Goal: Transaction & Acquisition: Book appointment/travel/reservation

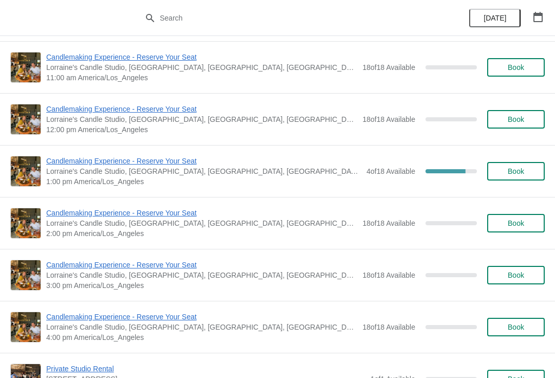
scroll to position [657, 0]
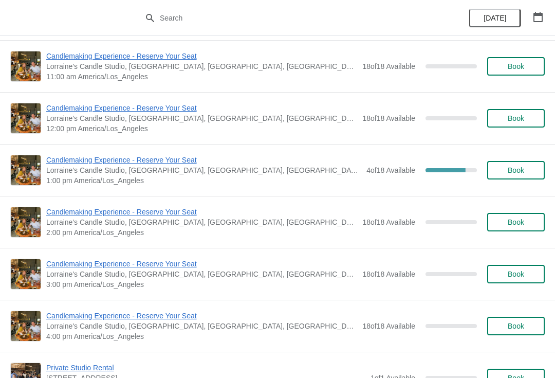
click at [105, 164] on span "Candlemaking Experience - Reserve Your Seat" at bounding box center [203, 160] width 315 height 10
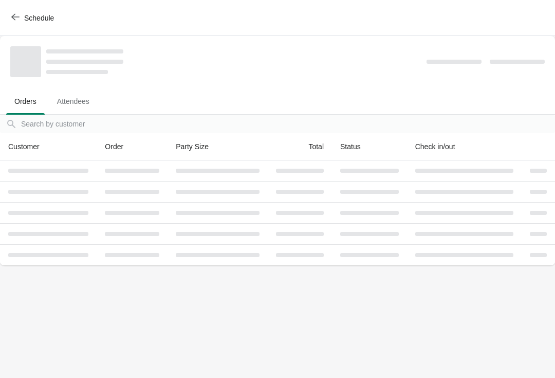
scroll to position [0, 0]
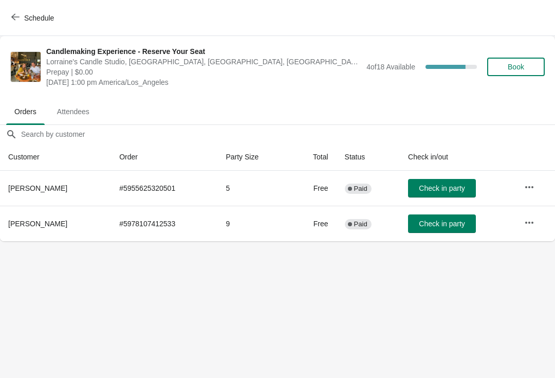
click at [45, 26] on button "Schedule" at bounding box center [33, 18] width 57 height 19
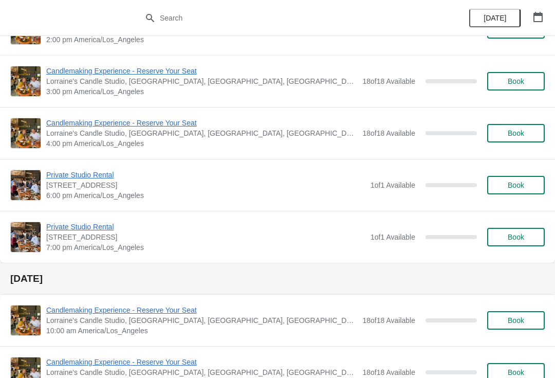
scroll to position [1352, 0]
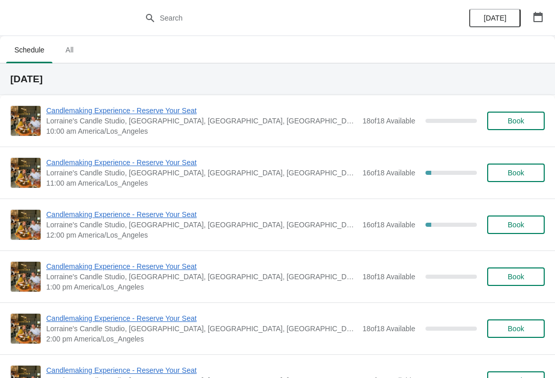
click at [513, 219] on button "Book" at bounding box center [516, 224] width 58 height 19
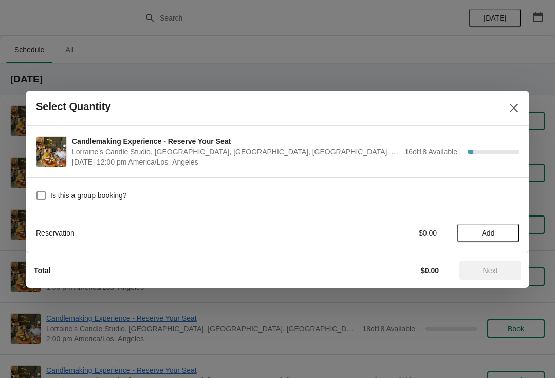
click at [492, 233] on span "Add" at bounding box center [488, 233] width 13 height 8
click at [508, 235] on icon at bounding box center [506, 232] width 11 height 11
click at [508, 230] on icon at bounding box center [506, 232] width 11 height 11
click at [509, 230] on icon at bounding box center [506, 232] width 11 height 11
click at [497, 269] on span "Next" at bounding box center [490, 270] width 15 height 8
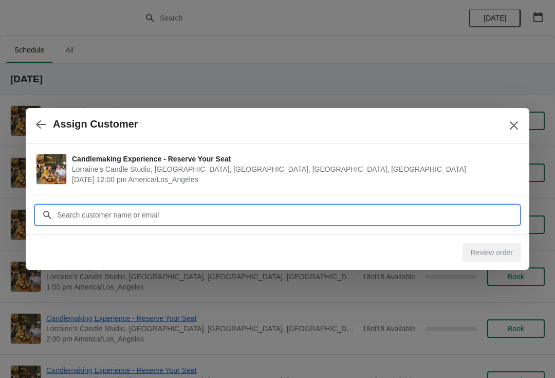
click at [328, 215] on input "Customer" at bounding box center [288, 215] width 463 height 19
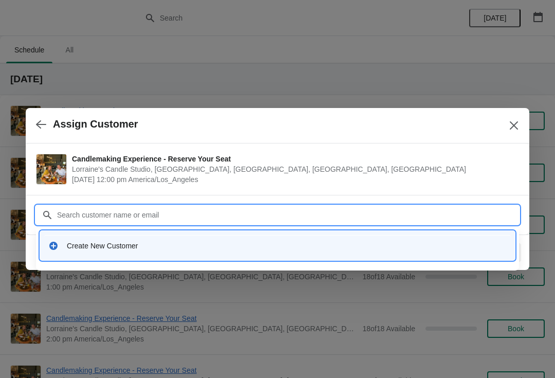
click at [159, 246] on div "Create New Customer" at bounding box center [287, 246] width 440 height 10
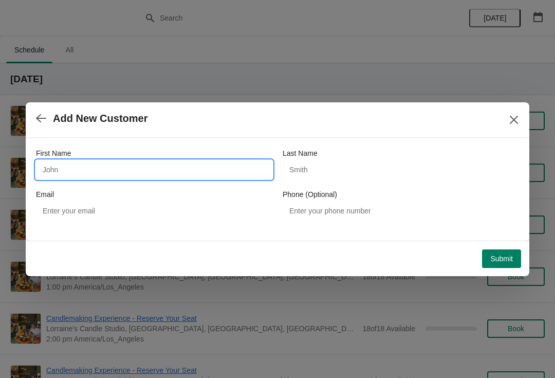
click at [158, 174] on input "First Name" at bounding box center [154, 169] width 237 height 19
type input "Grace"
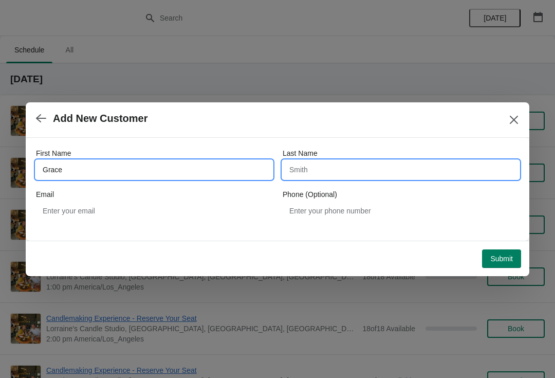
click at [359, 169] on input "Last Name" at bounding box center [401, 169] width 237 height 19
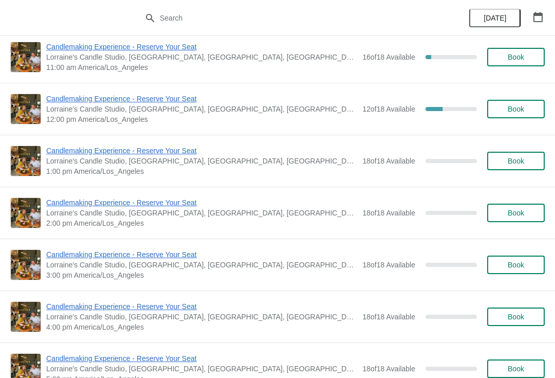
scroll to position [120, 0]
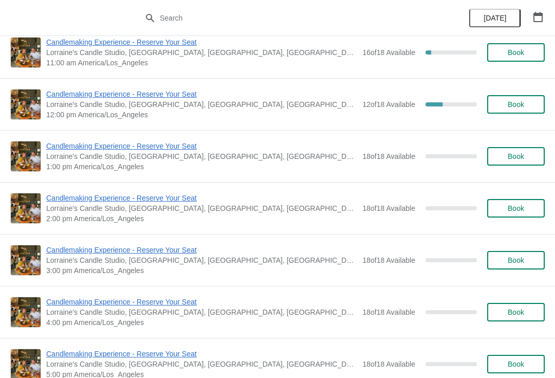
click at [522, 316] on span "Book" at bounding box center [516, 312] width 16 height 8
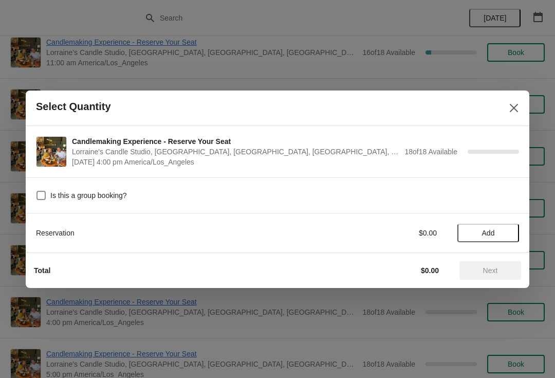
click at [476, 229] on span "Add" at bounding box center [488, 233] width 43 height 8
click at [505, 232] on icon at bounding box center [506, 233] width 4 height 4
click at [507, 232] on icon at bounding box center [506, 233] width 4 height 4
click at [507, 266] on span "Next" at bounding box center [490, 270] width 45 height 8
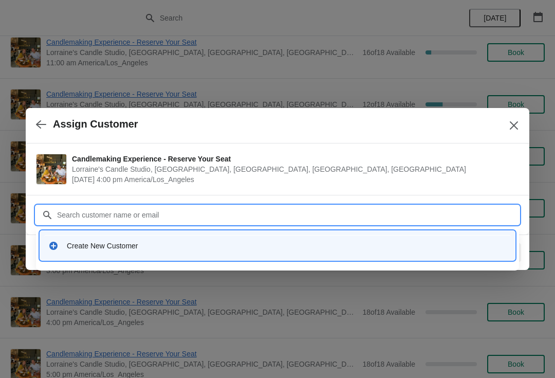
click at [80, 257] on div "Create New Customer" at bounding box center [277, 245] width 475 height 29
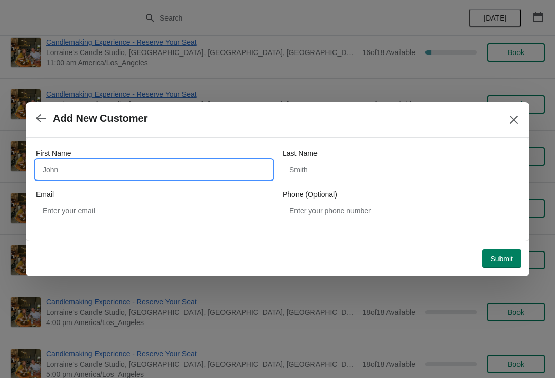
click at [117, 164] on input "First Name" at bounding box center [154, 169] width 237 height 19
type input "Rodi"
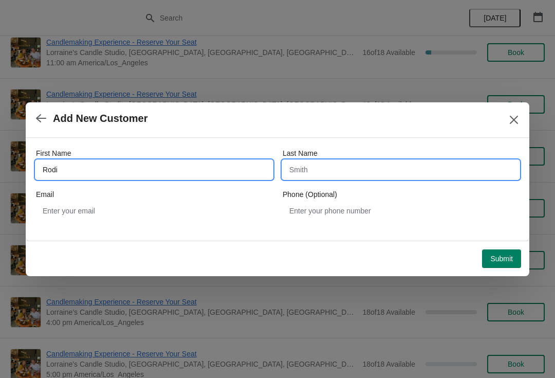
click at [328, 174] on input "Last Name" at bounding box center [401, 169] width 237 height 19
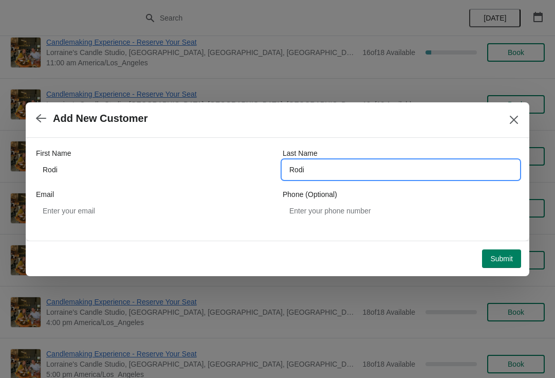
type input "Rodi"
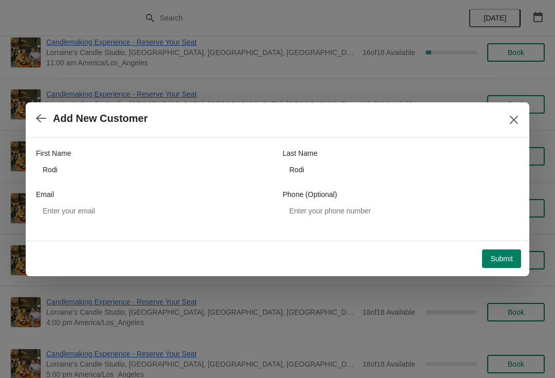
click at [507, 260] on span "Submit" at bounding box center [502, 259] width 23 height 8
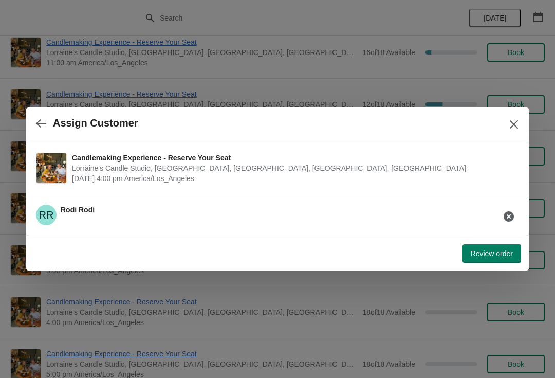
click at [472, 251] on span "Review order" at bounding box center [492, 253] width 42 height 8
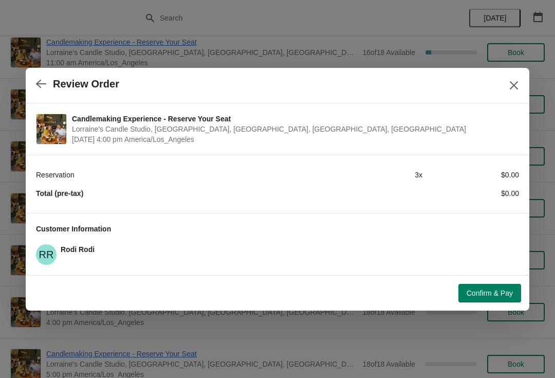
click at [467, 291] on span "Confirm & Pay" at bounding box center [490, 293] width 46 height 8
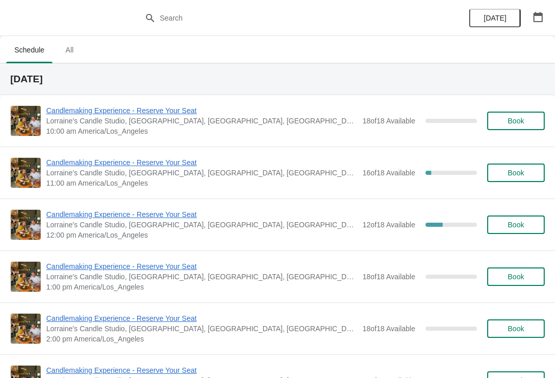
click at [520, 324] on span "Book" at bounding box center [516, 328] width 16 height 8
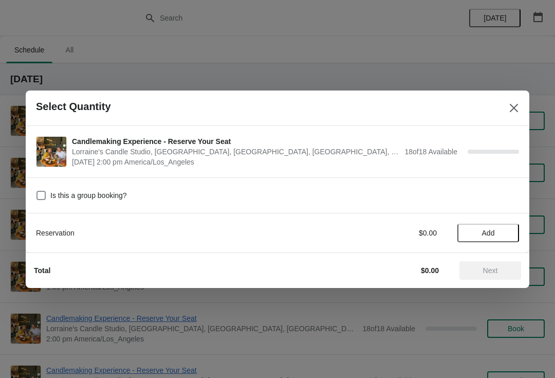
click at [491, 229] on span "Add" at bounding box center [488, 233] width 13 height 8
click at [511, 234] on icon at bounding box center [506, 232] width 11 height 11
click at [508, 233] on icon at bounding box center [506, 232] width 11 height 11
click at [510, 234] on icon at bounding box center [506, 232] width 11 height 11
click at [507, 228] on icon at bounding box center [506, 232] width 11 height 11
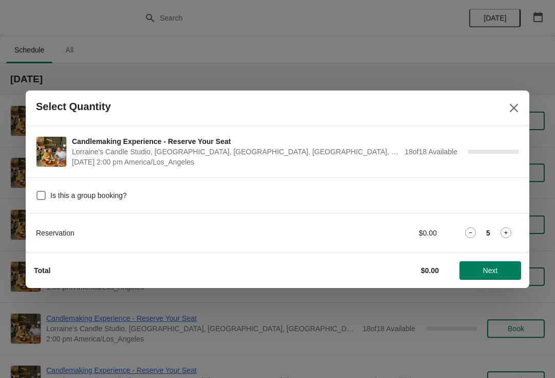
click at [505, 230] on icon at bounding box center [506, 232] width 11 height 11
click at [466, 238] on icon at bounding box center [470, 232] width 11 height 11
click at [489, 266] on span "Next" at bounding box center [490, 270] width 15 height 8
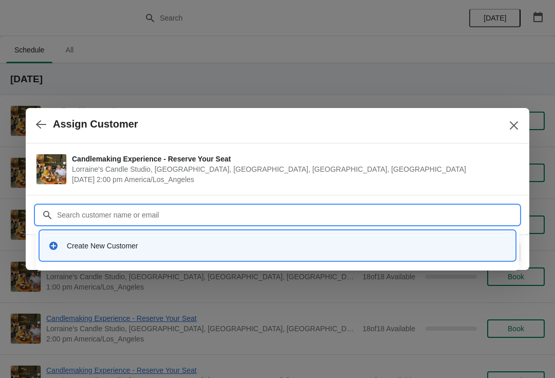
click at [116, 256] on div "Create New Customer" at bounding box center [277, 245] width 475 height 29
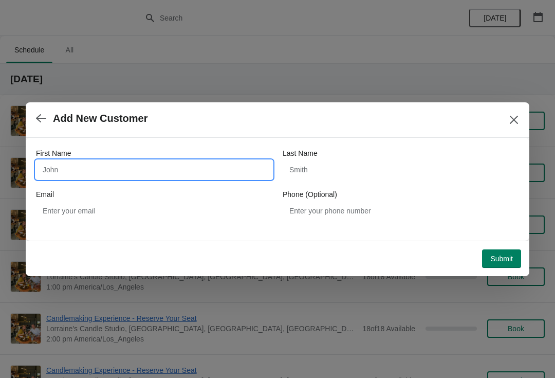
click at [136, 162] on input "First Name" at bounding box center [154, 169] width 237 height 19
type input "Alisa"
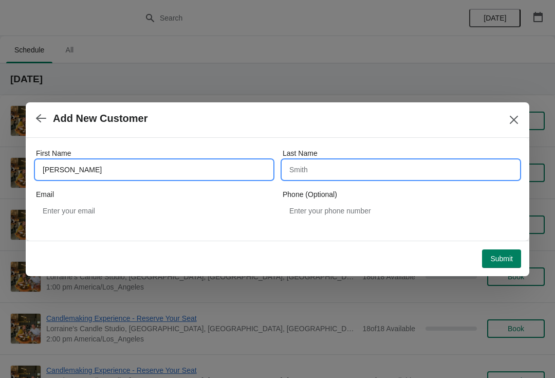
click at [344, 160] on input "Last Name" at bounding box center [401, 169] width 237 height 19
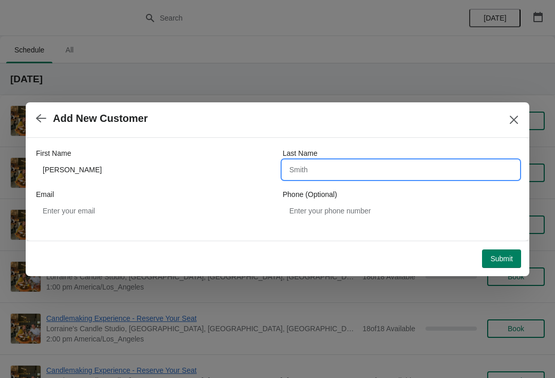
type input "F"
type input "Sawlin"
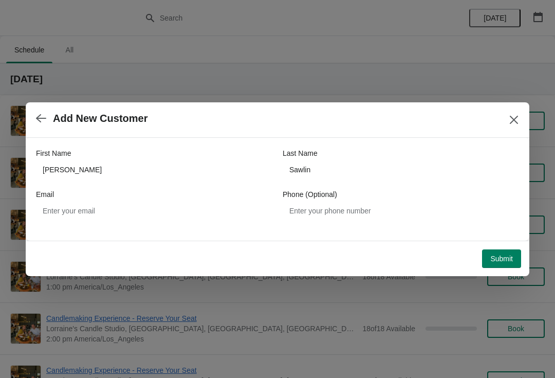
click at [502, 257] on span "Submit" at bounding box center [502, 259] width 23 height 8
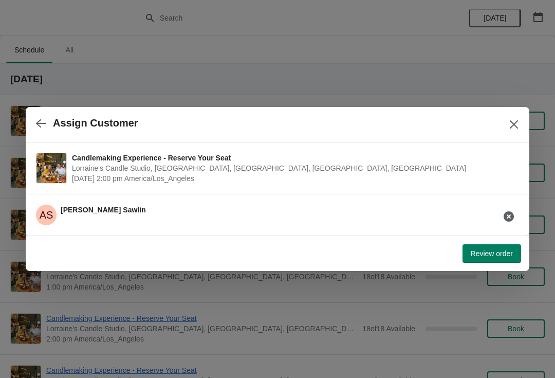
click at [495, 255] on span "Review order" at bounding box center [492, 253] width 42 height 8
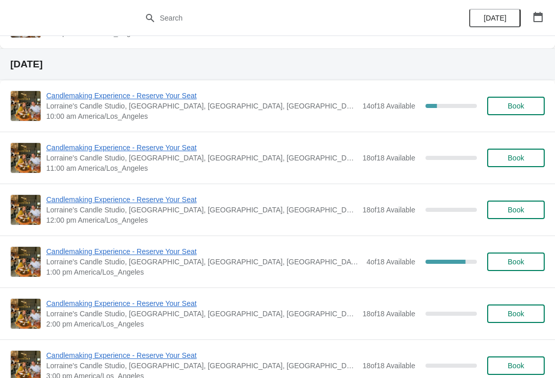
scroll to position [600, 0]
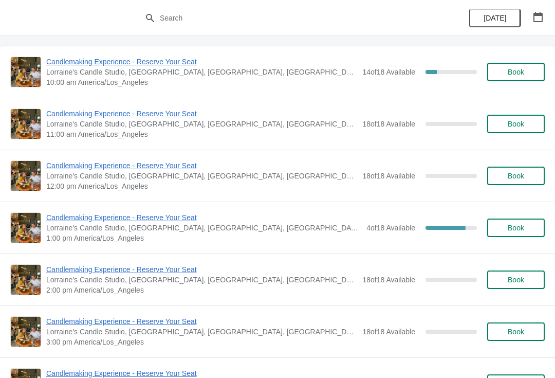
click at [107, 219] on span "Candlemaking Experience - Reserve Your Seat" at bounding box center [203, 217] width 315 height 10
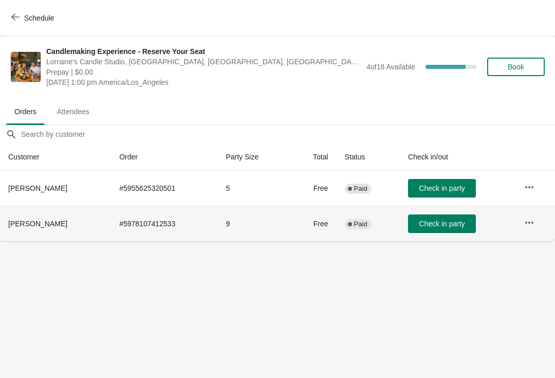
click at [546, 218] on td at bounding box center [535, 223] width 39 height 35
click at [530, 224] on icon "button" at bounding box center [530, 223] width 10 height 10
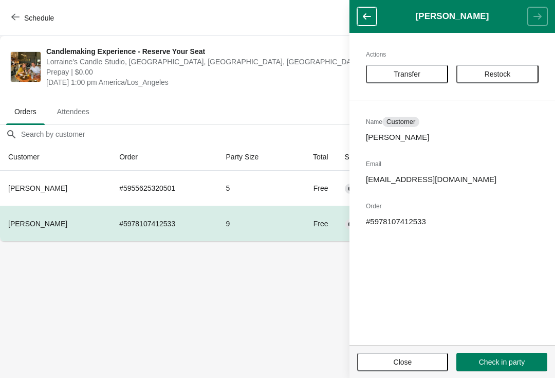
click at [502, 74] on span "Restock" at bounding box center [498, 74] width 26 height 8
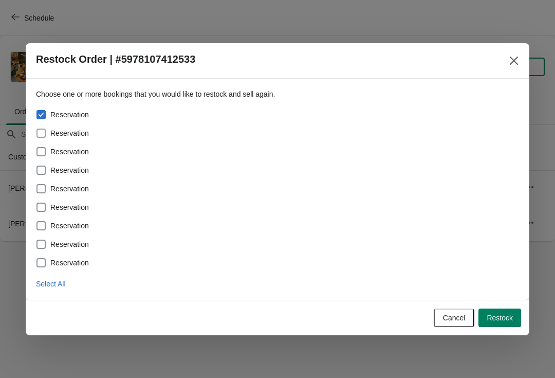
click at [39, 132] on span at bounding box center [41, 133] width 9 height 9
click at [37, 129] on input "Reservation" at bounding box center [37, 129] width 1 height 1
checkbox input "true"
click at [39, 156] on span at bounding box center [41, 151] width 9 height 9
click at [37, 148] on input "Reservation" at bounding box center [37, 147] width 1 height 1
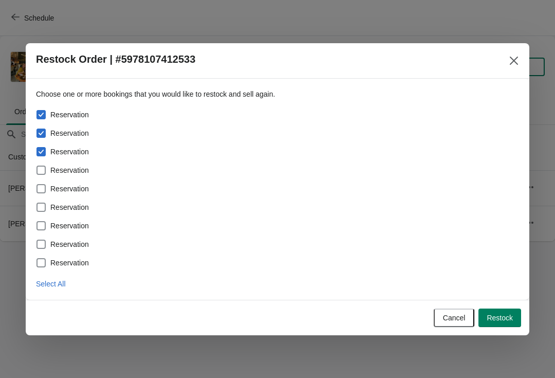
checkbox input "true"
click at [502, 309] on button "Restock" at bounding box center [500, 318] width 43 height 19
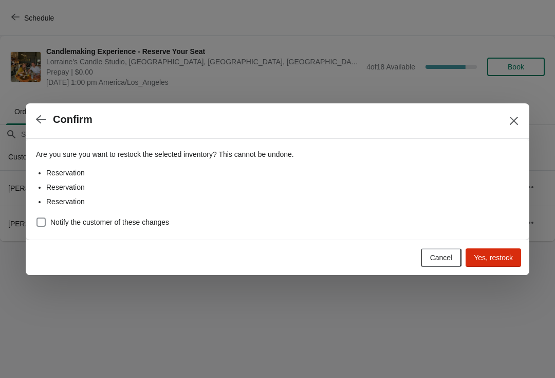
click at [491, 251] on button "Yes, restock" at bounding box center [494, 257] width 56 height 19
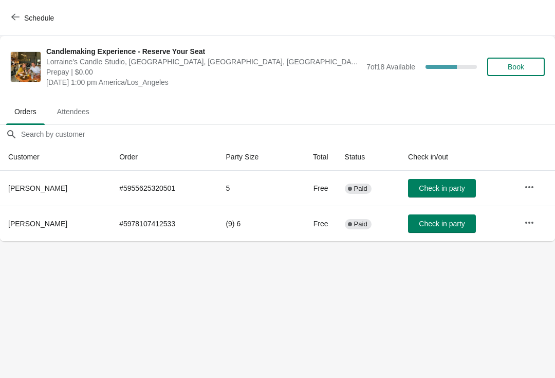
click at [20, 26] on button "Schedule" at bounding box center [33, 18] width 57 height 19
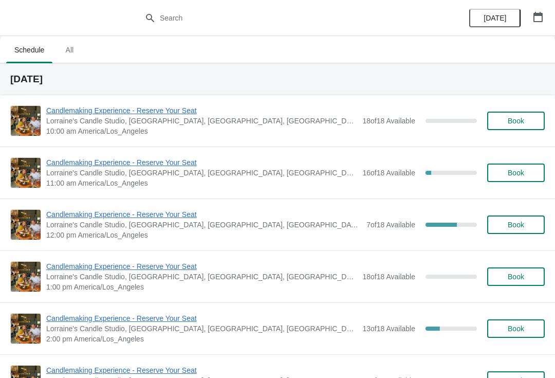
click at [107, 214] on span "Candlemaking Experience - Reserve Your Seat" at bounding box center [203, 214] width 315 height 10
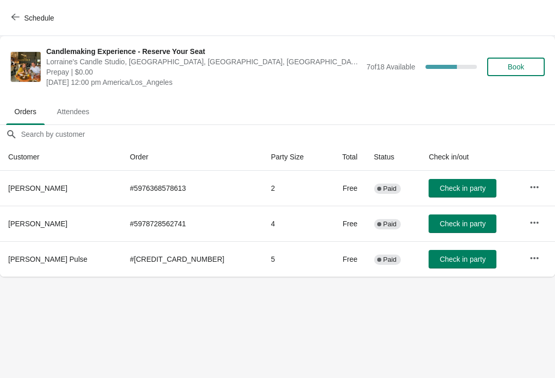
click at [31, 22] on span "Schedule" at bounding box center [39, 18] width 30 height 8
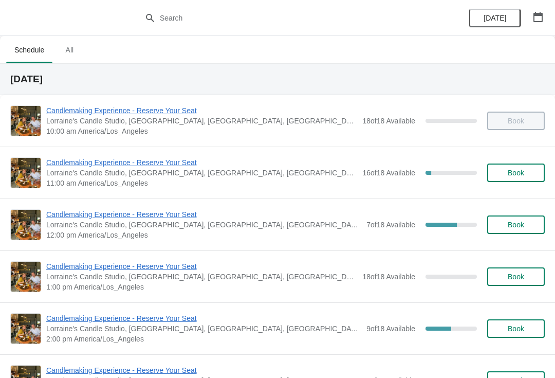
click at [147, 321] on span "Candlemaking Experience - Reserve Your Seat" at bounding box center [203, 318] width 315 height 10
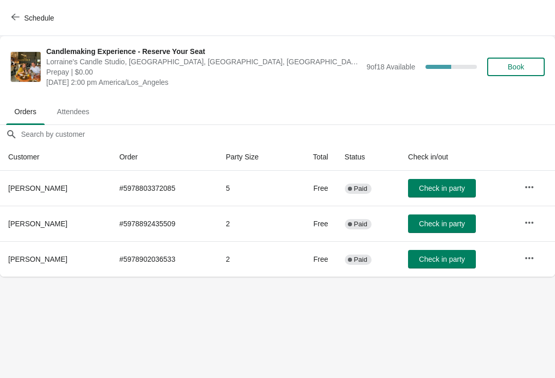
click at [12, 14] on icon "button" at bounding box center [15, 17] width 8 height 8
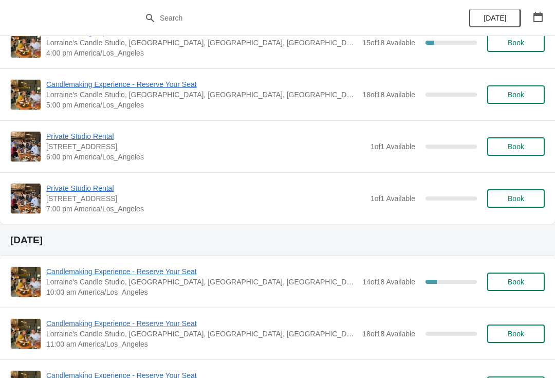
scroll to position [443, 0]
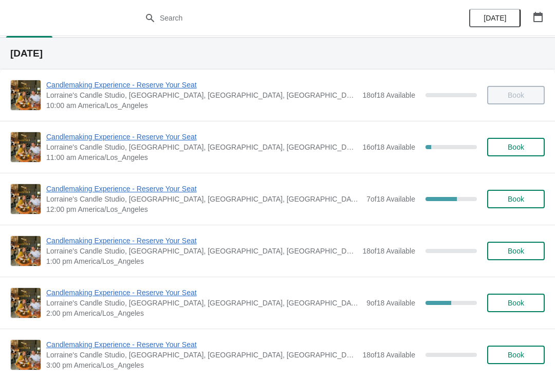
scroll to position [26, 0]
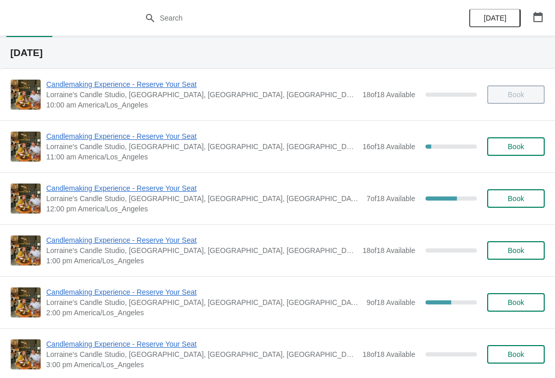
click at [89, 189] on span "Candlemaking Experience - Reserve Your Seat" at bounding box center [203, 188] width 315 height 10
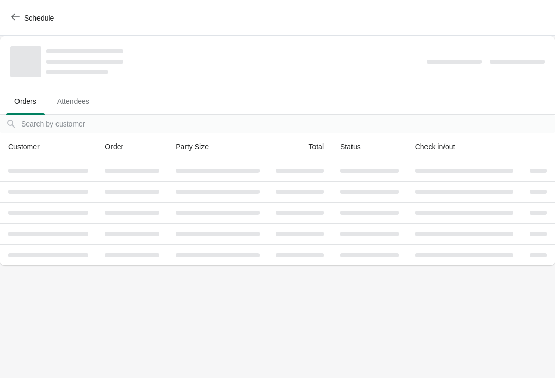
scroll to position [0, 0]
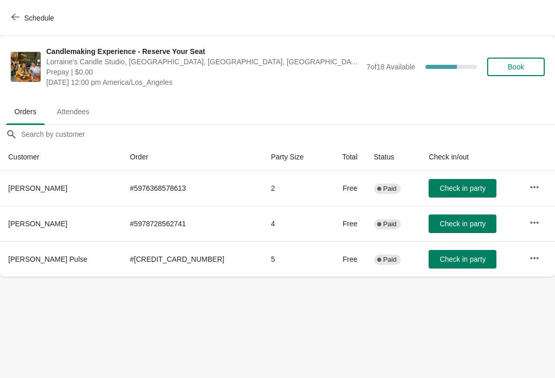
click at [6, 16] on button "Schedule" at bounding box center [33, 18] width 57 height 19
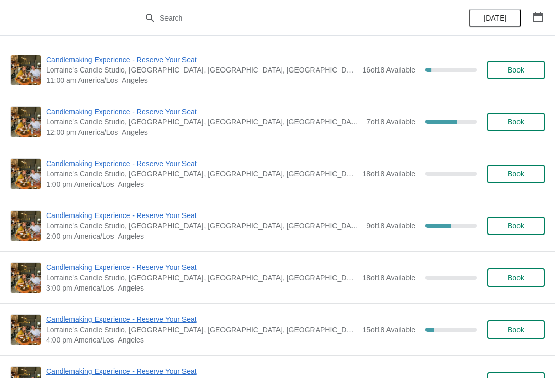
scroll to position [103, 0]
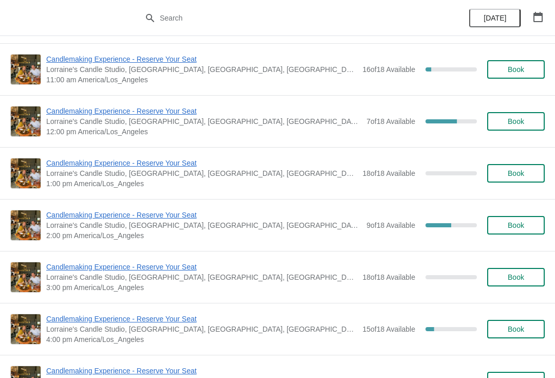
click at [64, 214] on span "Candlemaking Experience - Reserve Your Seat" at bounding box center [203, 215] width 315 height 10
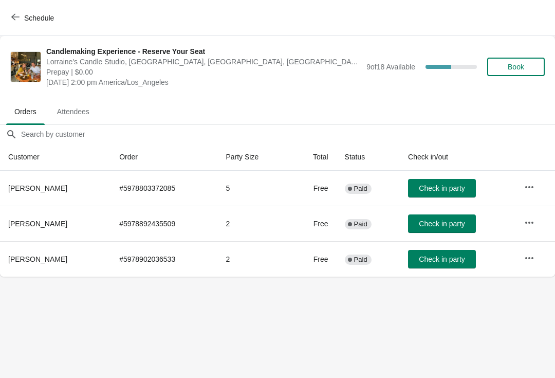
click at [8, 26] on button "Schedule" at bounding box center [33, 18] width 57 height 19
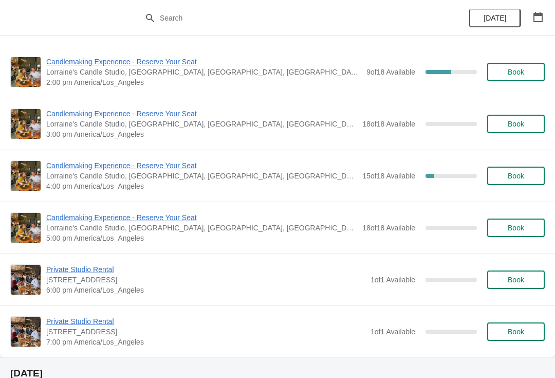
scroll to position [259, 0]
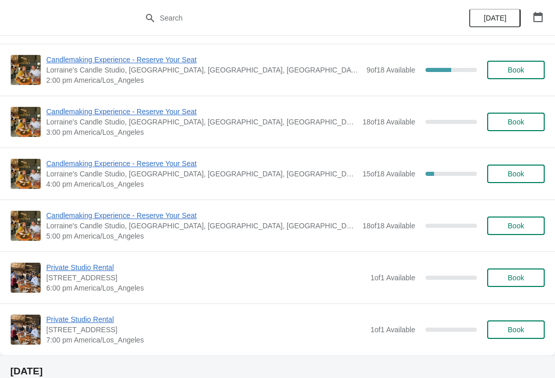
click at [64, 159] on span "Candlemaking Experience - Reserve Your Seat" at bounding box center [201, 163] width 311 height 10
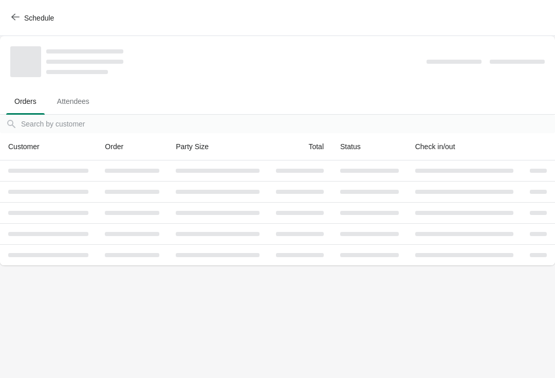
scroll to position [0, 0]
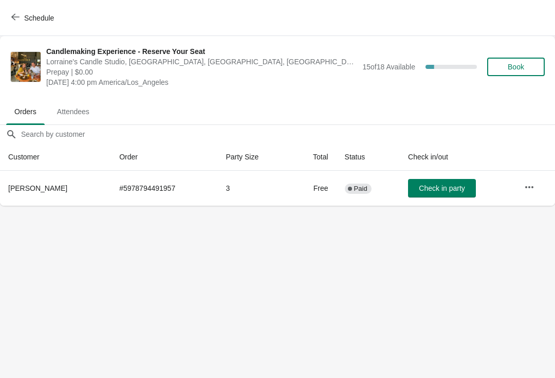
click at [19, 16] on icon "button" at bounding box center [15, 17] width 8 height 8
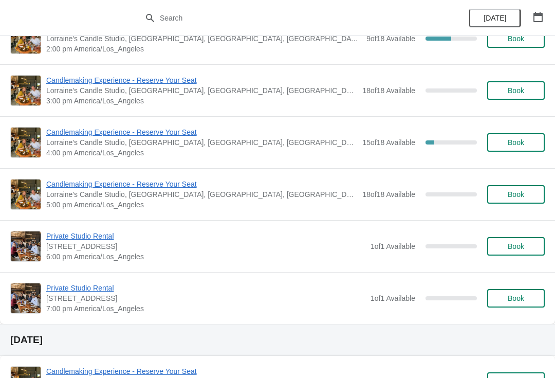
scroll to position [292, 0]
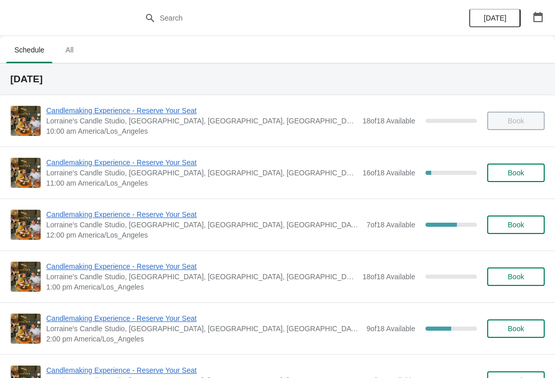
click at [107, 216] on span "Candlemaking Experience - Reserve Your Seat" at bounding box center [203, 214] width 315 height 10
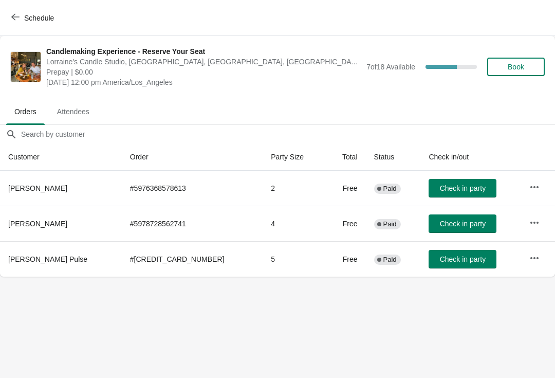
click at [42, 22] on span "Schedule" at bounding box center [39, 18] width 30 height 8
